Goal: Task Accomplishment & Management: Use online tool/utility

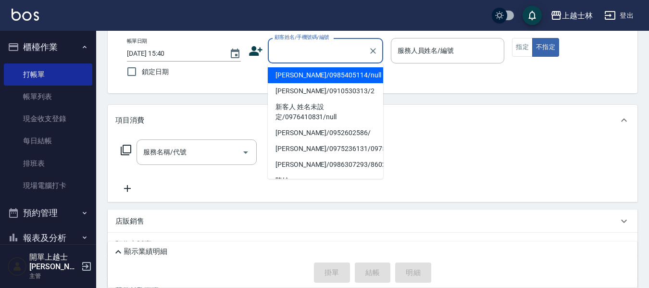
click at [312, 55] on input "顧客姓名/手機號碼/編號" at bounding box center [318, 50] width 92 height 17
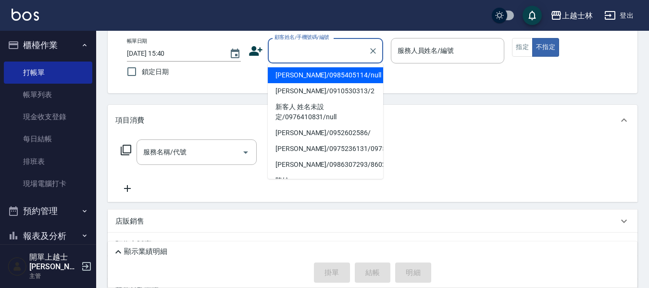
drag, startPoint x: 307, startPoint y: 42, endPoint x: 309, endPoint y: 63, distance: 20.3
click at [307, 43] on input "顧客姓名/手機號碼/編號" at bounding box center [318, 50] width 92 height 17
click at [328, 78] on li "妤煊/0985405114/null" at bounding box center [325, 75] width 115 height 16
type input "妤煊/0985405114/null"
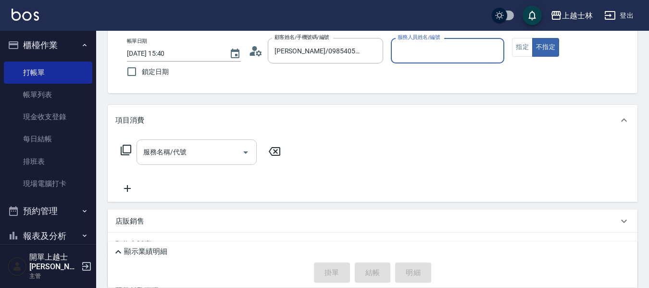
click at [199, 160] on input "服務名稱/代號" at bounding box center [189, 152] width 97 height 17
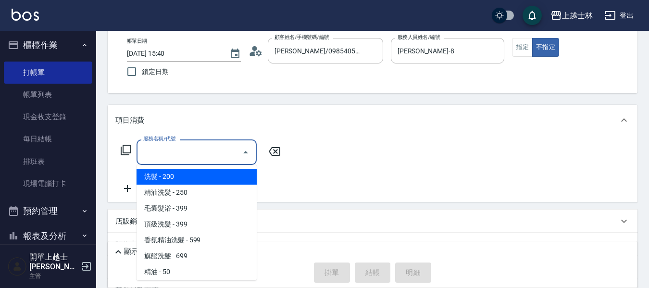
type input "妤煊-8"
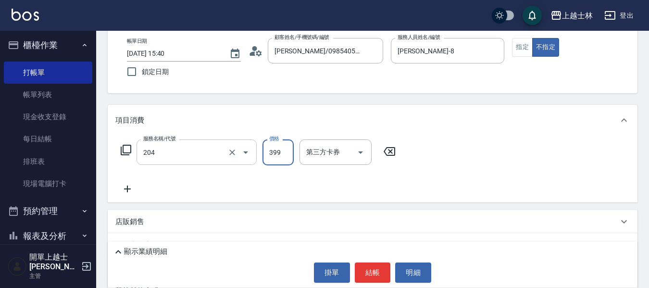
type input "A級洗+剪(204)"
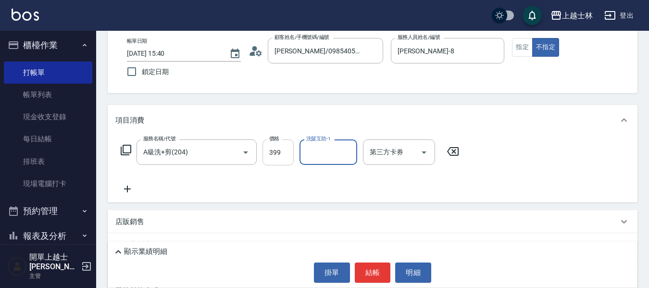
click at [268, 158] on input "399" at bounding box center [278, 152] width 31 height 26
type input "400"
click at [370, 267] on button "結帳" at bounding box center [373, 273] width 36 height 20
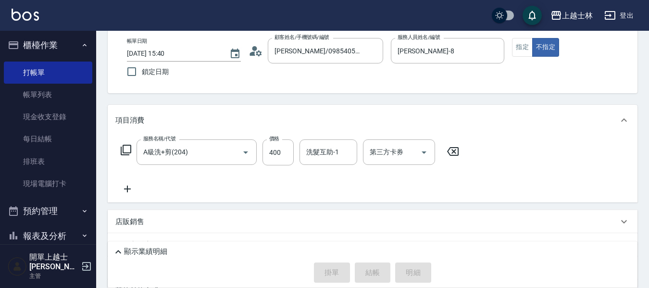
type input "2025/09/20 18:09"
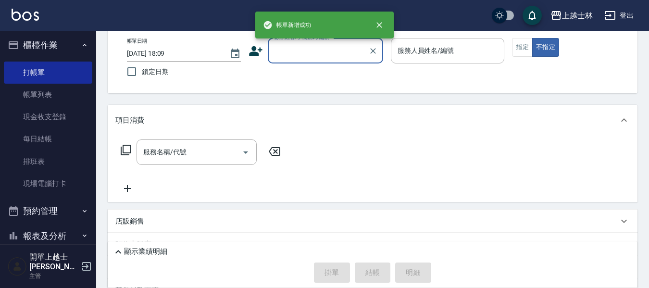
scroll to position [0, 0]
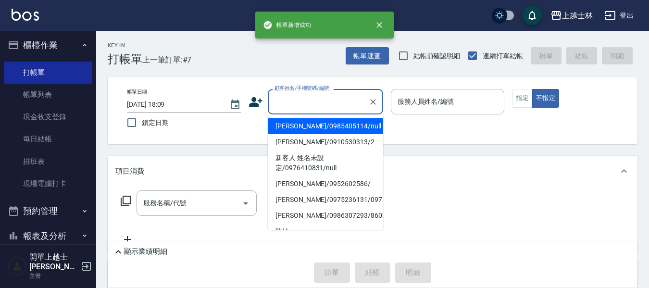
click at [311, 103] on input "顧客姓名/手機號碼/編號" at bounding box center [318, 101] width 92 height 17
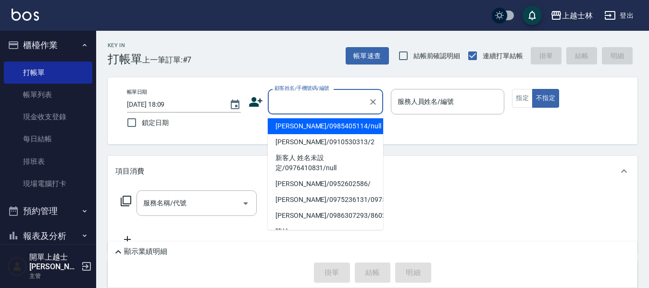
click at [327, 133] on li "妤煊/0985405114/null" at bounding box center [325, 126] width 115 height 16
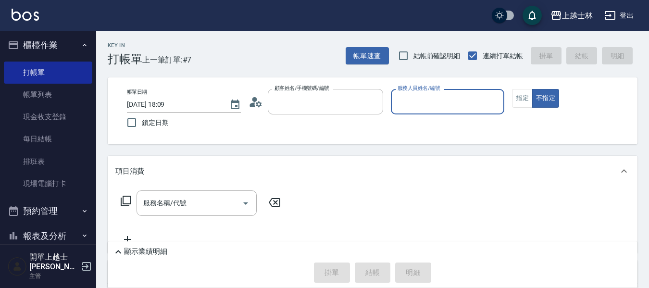
type input "妤煊/0985405114/null"
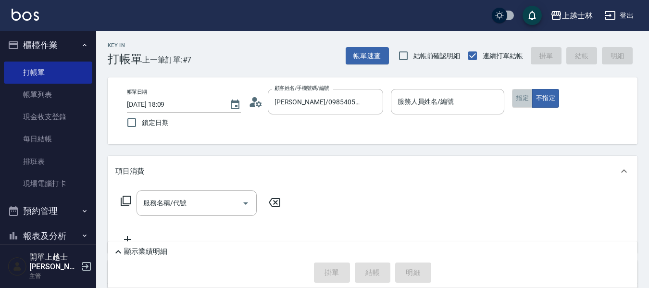
click at [519, 98] on button "指定" at bounding box center [522, 98] width 21 height 19
type input "妤煊-8"
click at [174, 196] on input "服務名稱/代號" at bounding box center [189, 203] width 97 height 17
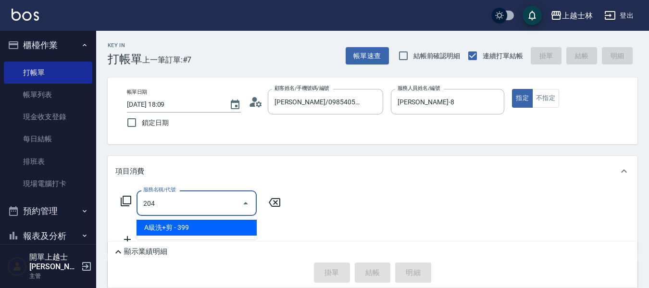
type input "A級洗+剪(204)"
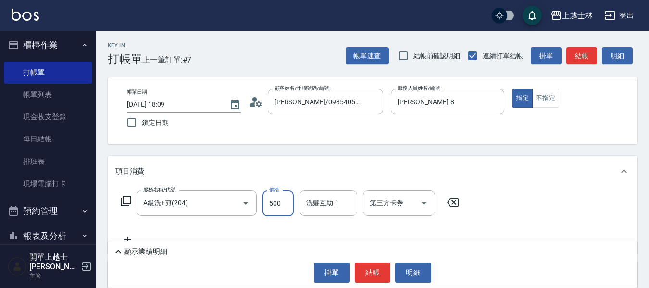
type input "500"
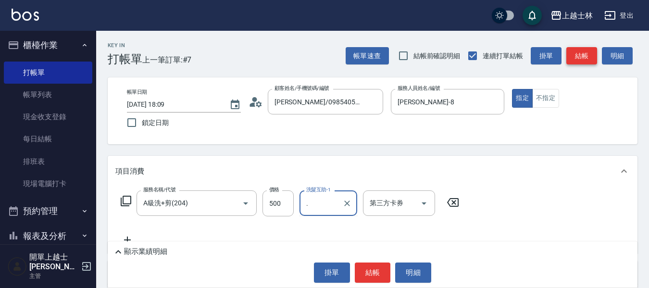
type input "."
click at [584, 48] on button "結帳" at bounding box center [582, 56] width 31 height 18
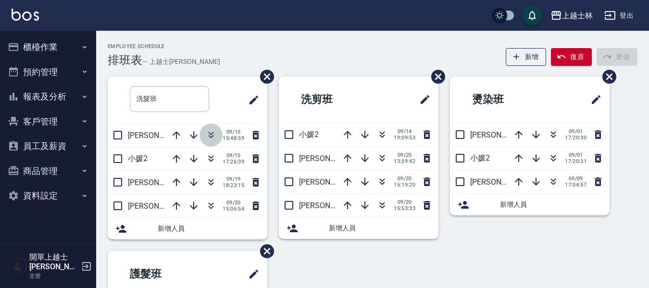
click at [209, 134] on icon "button" at bounding box center [211, 135] width 12 height 12
